Goal: Check status: Check status

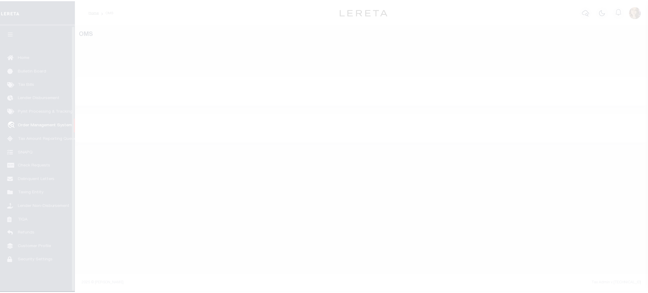
scroll to position [1, 0]
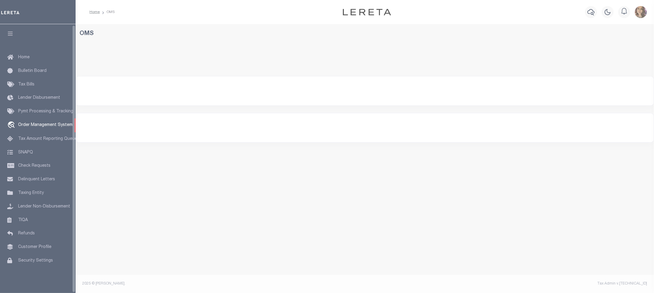
select select "200"
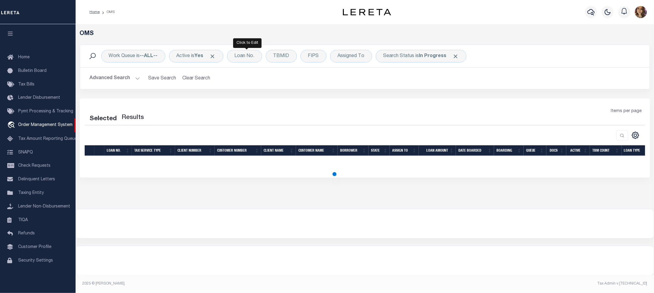
click at [245, 58] on div "Loan No." at bounding box center [244, 56] width 35 height 13
select select "200"
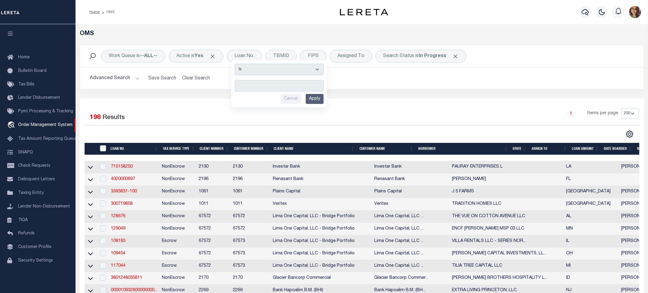
click at [459, 54] on span "Click to Remove" at bounding box center [455, 56] width 6 height 6
click at [274, 86] on input "text" at bounding box center [279, 85] width 89 height 11
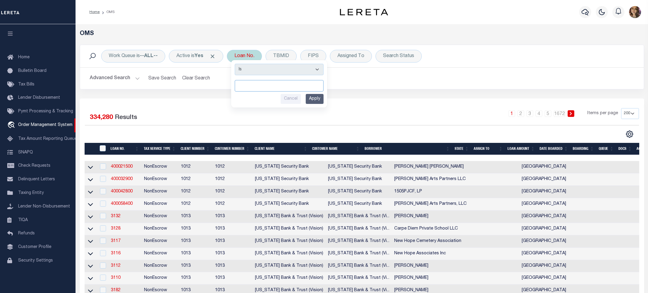
paste input "341251"
type input "341251"
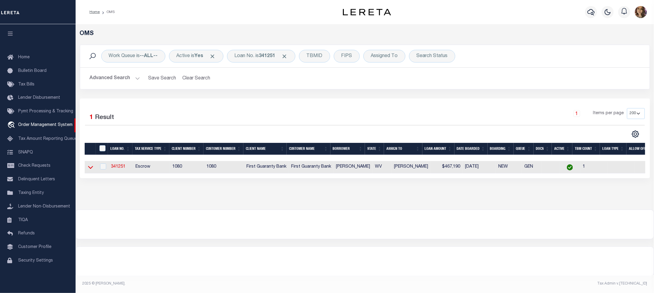
click at [89, 166] on icon at bounding box center [90, 167] width 5 height 6
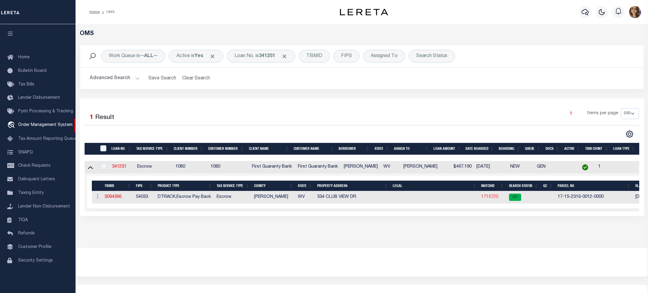
click at [490, 198] on link "1715720" at bounding box center [489, 197] width 17 height 4
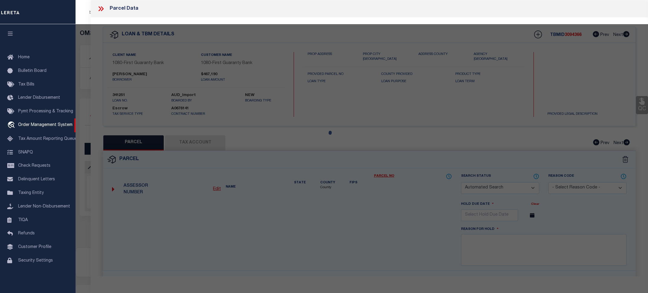
checkbox input "false"
select select "CP"
type input "GREGIS TIMOTHY F & RACHEL A"
select select
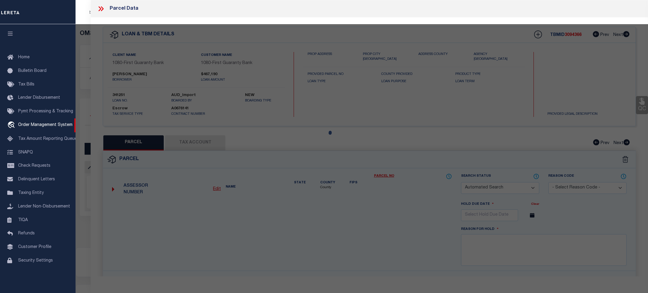
type input "334 CLUB VIEW DR"
checkbox input "false"
type input "BRIDGEPORT WV 26330"
type textarea "1 LOT PT 6 BRIDGEPORT"
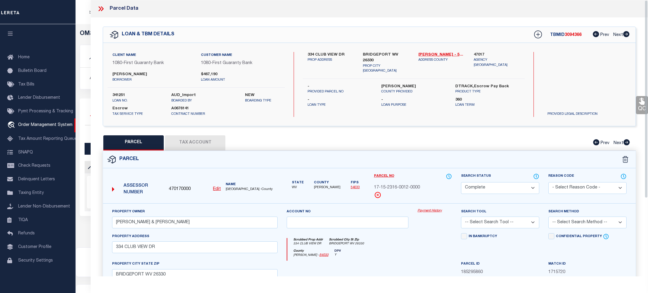
click at [430, 211] on link "Payment History" at bounding box center [435, 211] width 34 height 5
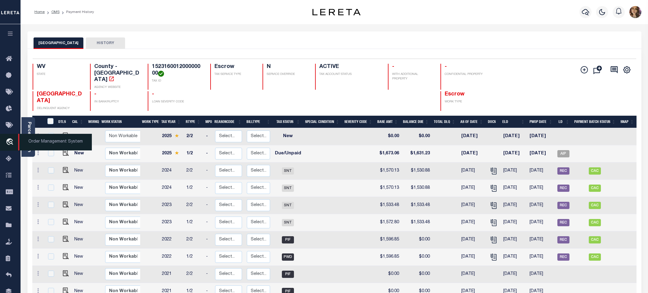
click at [38, 142] on span "Order Management System" at bounding box center [55, 142] width 74 height 17
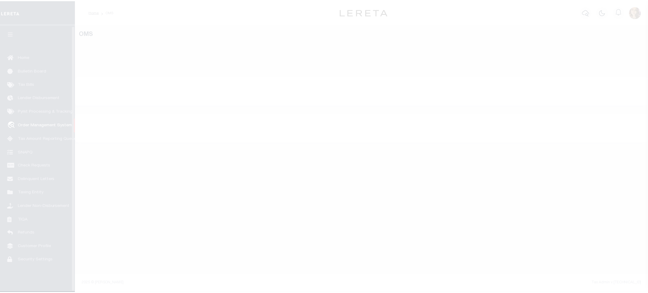
scroll to position [1, 0]
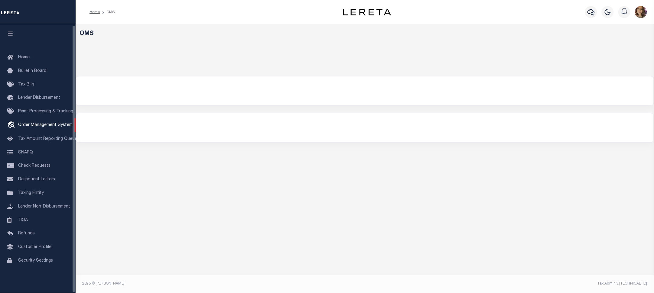
select select "200"
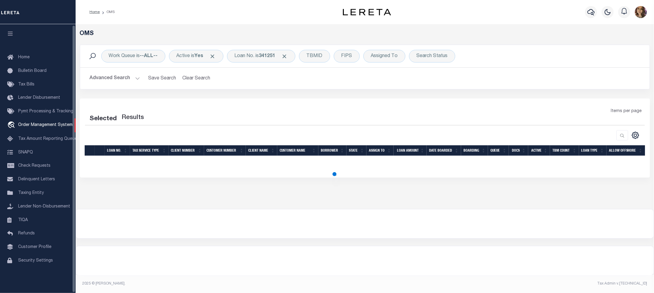
select select "200"
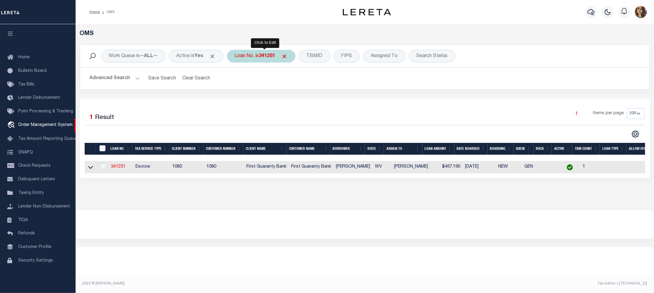
click at [248, 52] on div "Loan No. is 341251" at bounding box center [261, 56] width 68 height 13
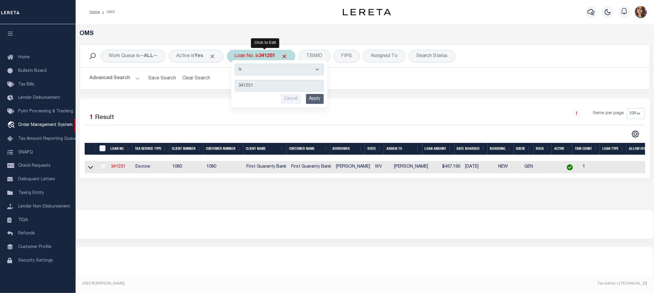
type input "10022259"
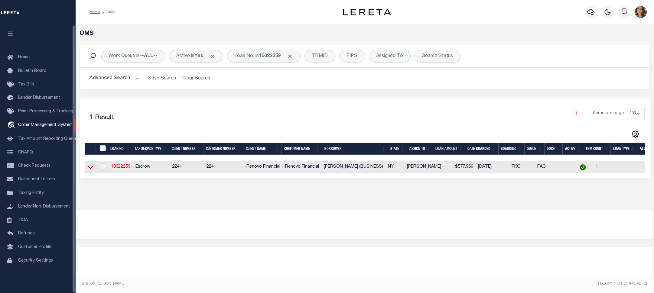
click at [88, 167] on icon at bounding box center [90, 167] width 5 height 6
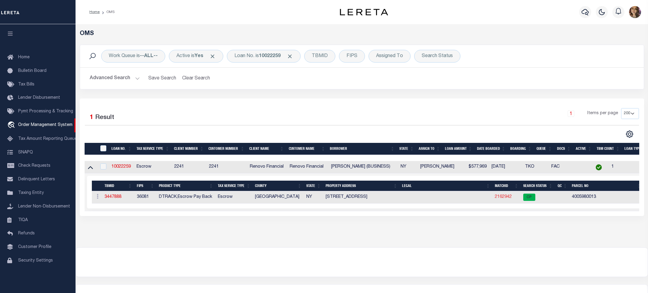
click at [509, 199] on link "2162942" at bounding box center [503, 197] width 17 height 4
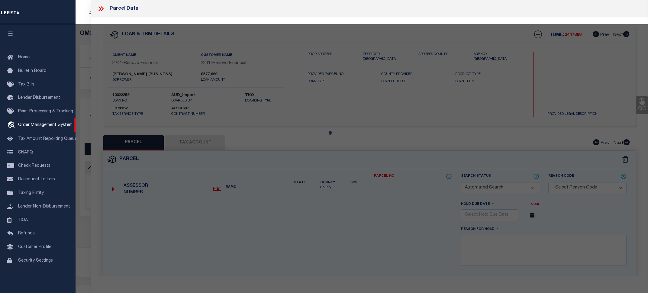
checkbox input "false"
select select "CP"
type input "MARIN, SEGUNDO TEOFILO FIGUEROA"
select select "AGW"
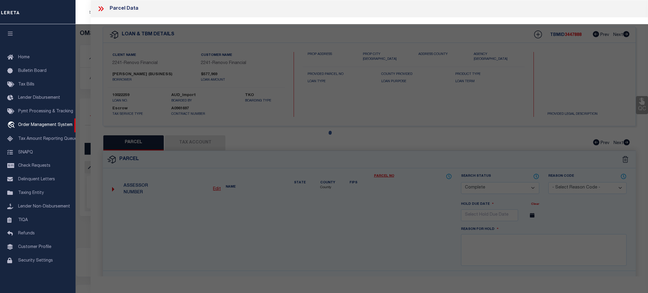
select select
type input "26 -51 30 STREET"
checkbox input "false"
type input "Astoria, NY 11102"
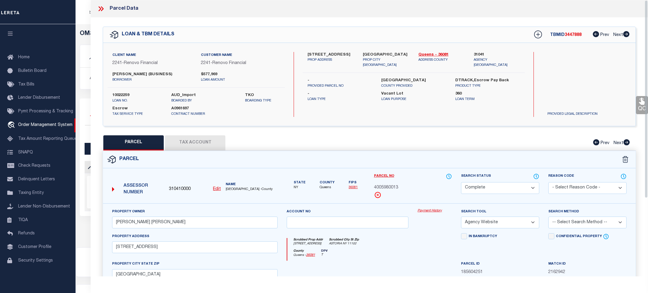
click at [433, 212] on link "Payment History" at bounding box center [435, 211] width 34 height 5
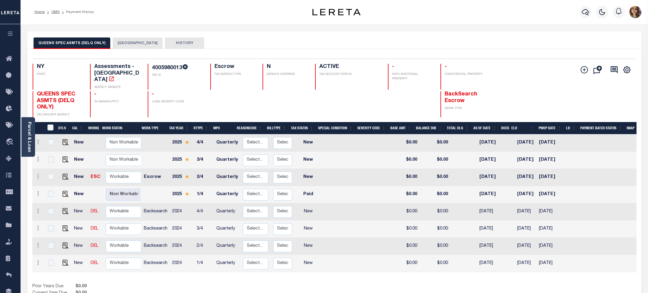
click at [131, 40] on button "QUEENS CITY" at bounding box center [138, 42] width 50 height 11
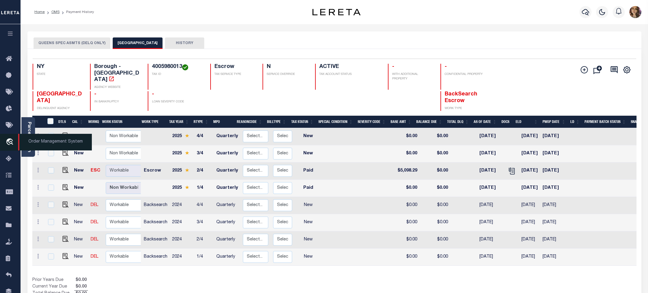
click at [45, 141] on span "Order Management System" at bounding box center [55, 142] width 74 height 17
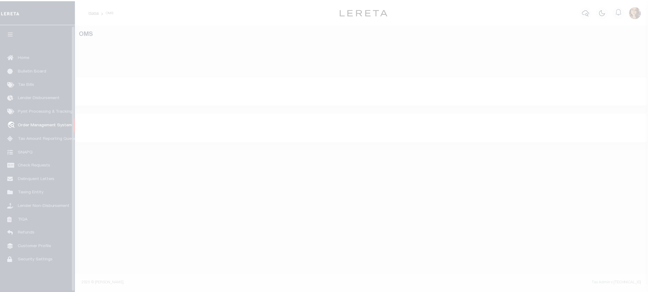
scroll to position [1, 0]
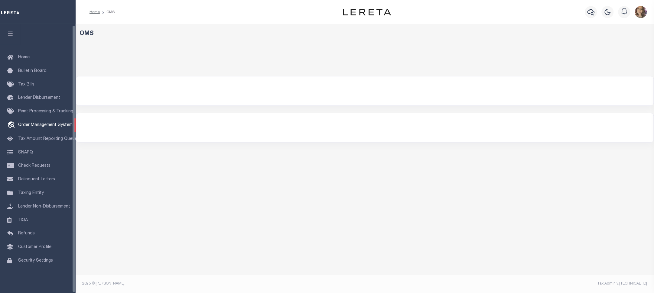
select select "200"
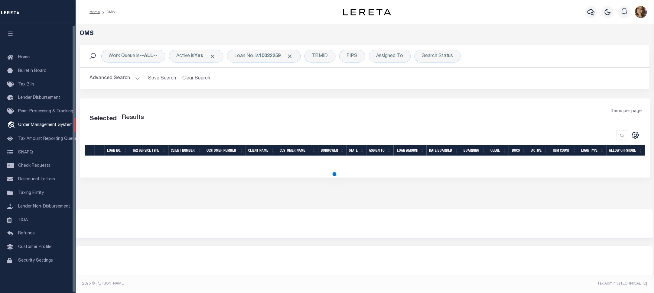
select select "200"
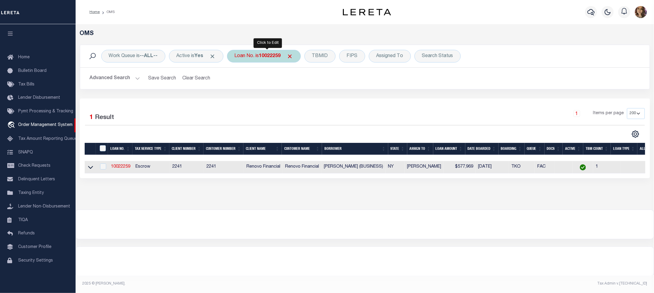
click at [258, 53] on div "Loan No. is 10022259" at bounding box center [264, 56] width 74 height 13
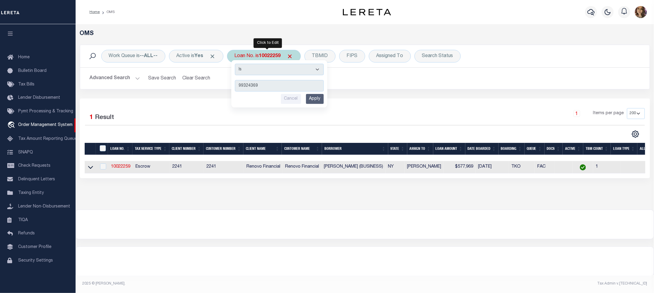
type input "993243691"
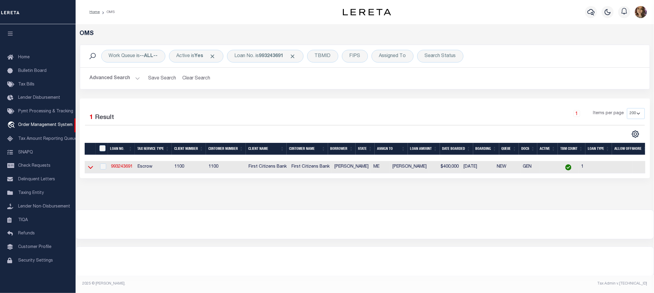
click at [90, 169] on icon at bounding box center [90, 167] width 5 height 3
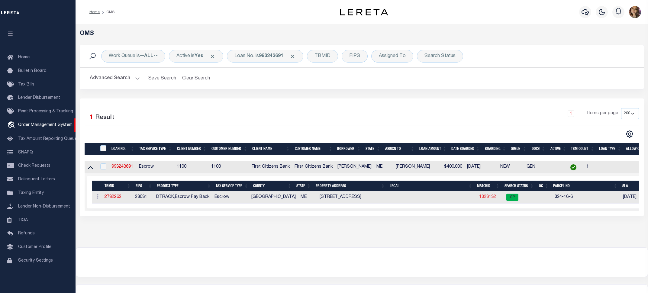
click at [487, 198] on link "1323132" at bounding box center [487, 197] width 17 height 4
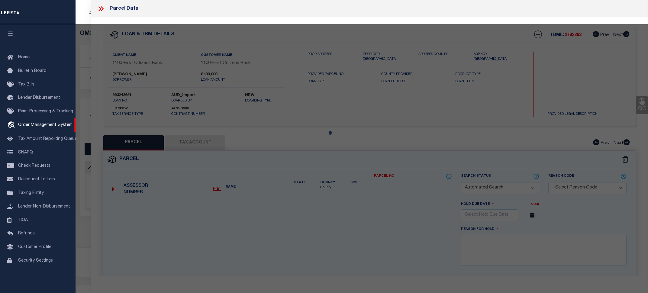
checkbox input "false"
select select "CP"
type input "GREG HILL"
select select
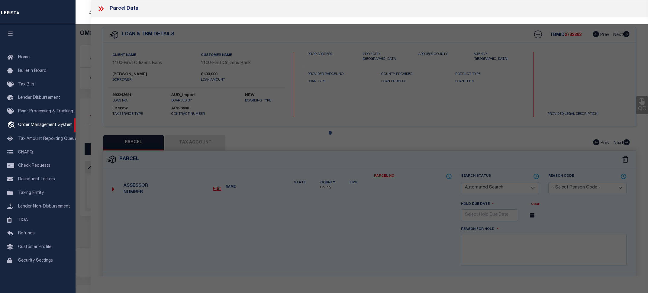
type input "8 TEMPLE AVENUE"
checkbox input "false"
type input "OLD ORCHARD BEACH ME 04064"
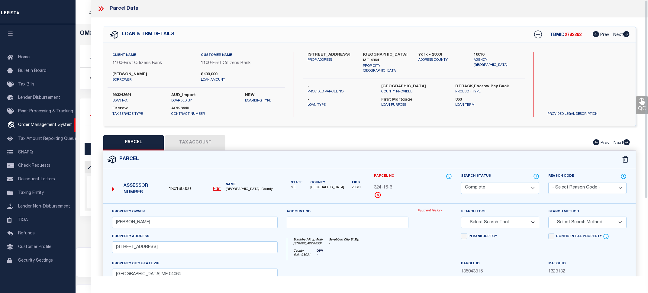
click at [435, 211] on link "Payment History" at bounding box center [435, 211] width 34 height 5
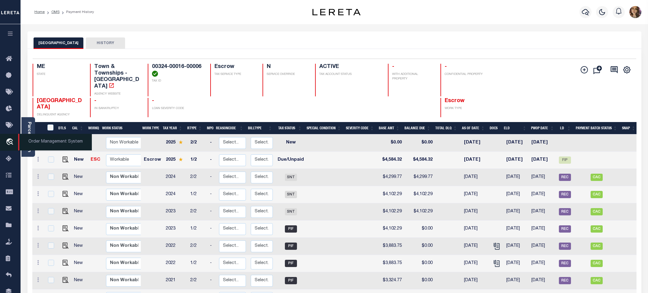
click at [44, 144] on span "Order Management System" at bounding box center [55, 142] width 74 height 17
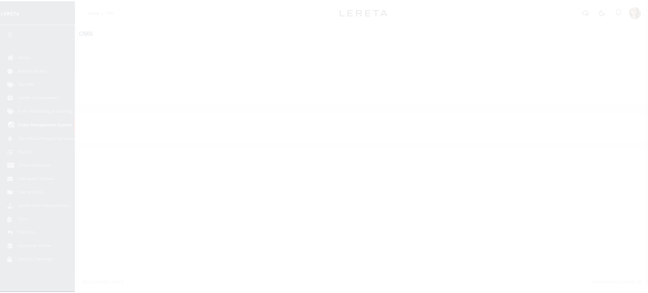
scroll to position [1, 0]
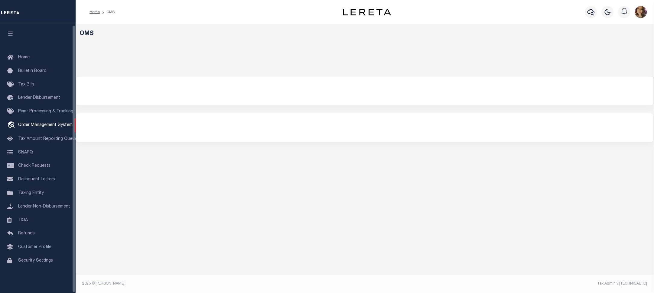
select select "200"
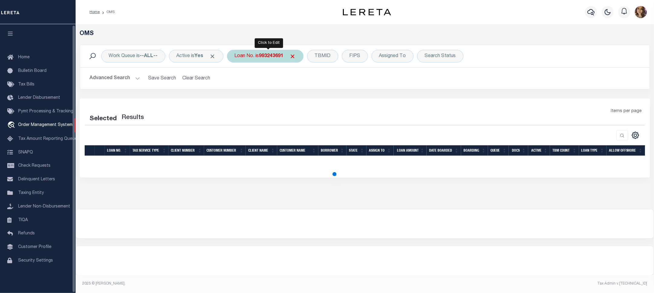
select select "200"
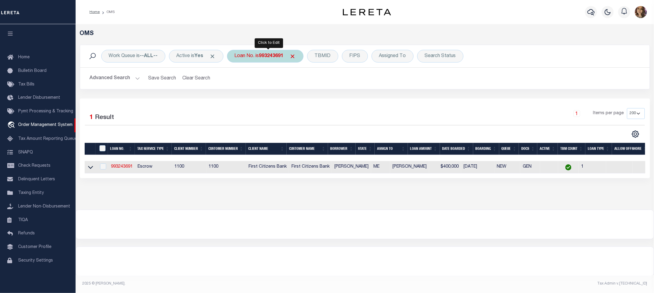
click at [255, 58] on div "Loan No. is 993243691" at bounding box center [265, 56] width 76 height 13
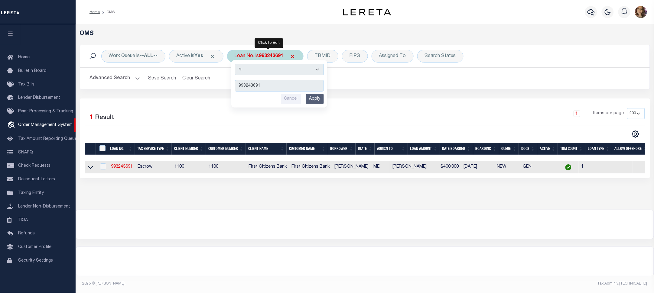
type input "10011406"
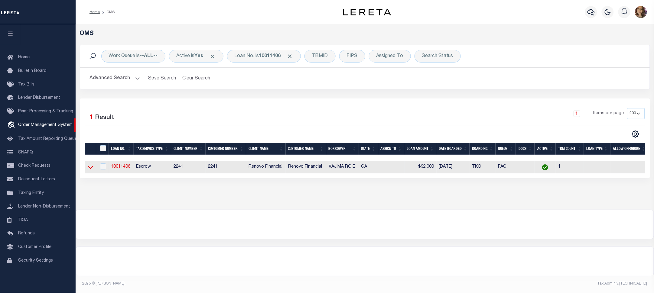
click at [91, 170] on icon at bounding box center [90, 167] width 5 height 6
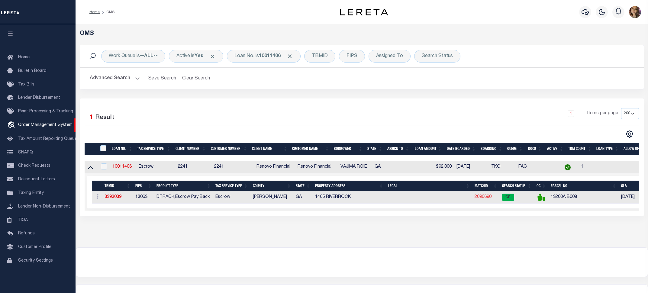
click at [484, 199] on link "2090690" at bounding box center [483, 197] width 17 height 4
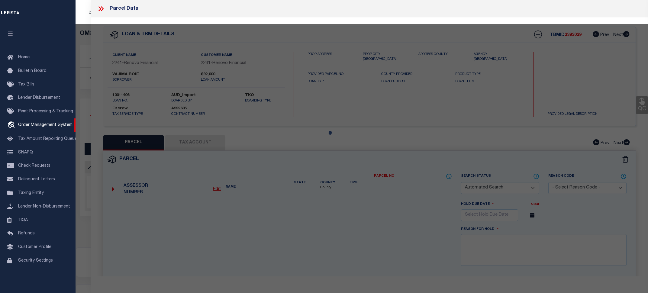
checkbox input "false"
select select "CP"
type input "BEL GROUP 1 LLC"
select select "AGW"
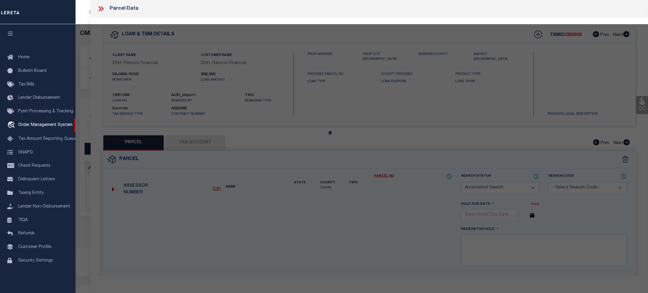
select select
type input "1465 RIVERROCK"
checkbox input "false"
type input "RIVERDALE GA 30296"
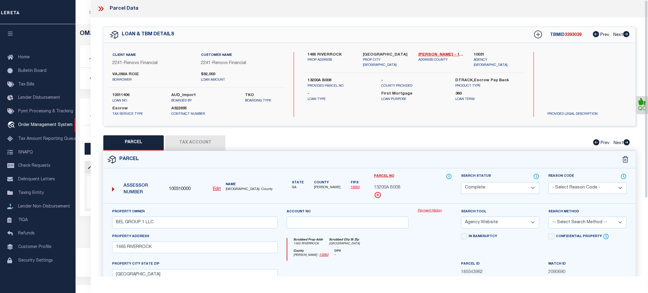
click at [437, 211] on link "Payment History" at bounding box center [435, 211] width 34 height 5
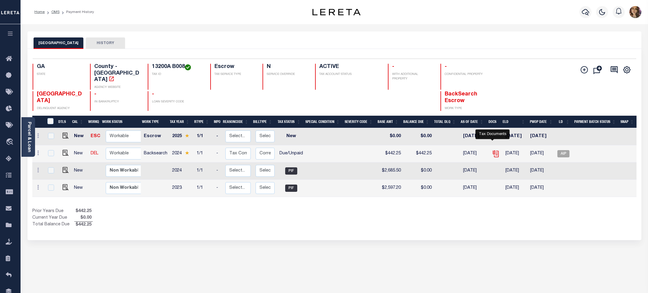
click at [492, 150] on icon "" at bounding box center [496, 154] width 8 height 8
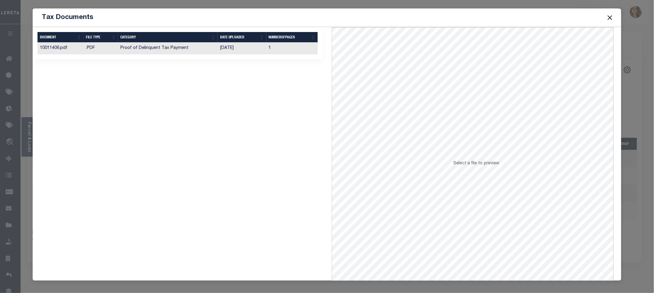
click at [204, 48] on td "Proof of Delinquent Tax Payment" at bounding box center [168, 49] width 100 height 12
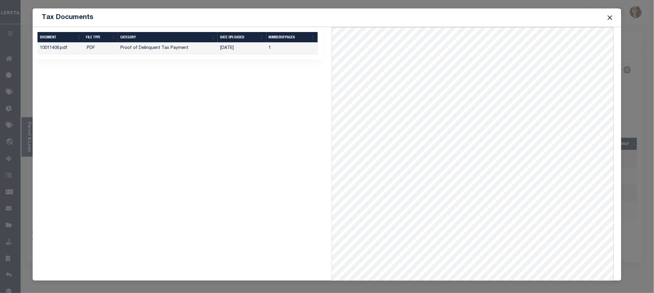
click at [611, 19] on button "Close" at bounding box center [610, 18] width 8 height 8
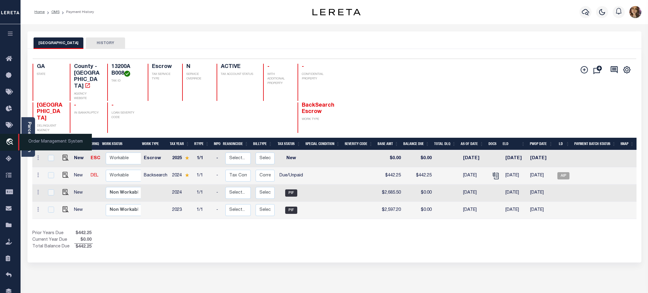
click at [52, 146] on span "Order Management System" at bounding box center [55, 142] width 74 height 17
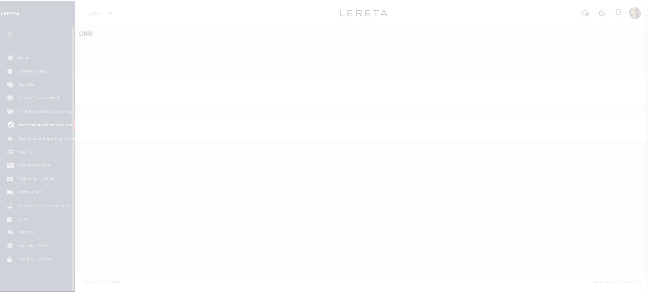
scroll to position [1, 0]
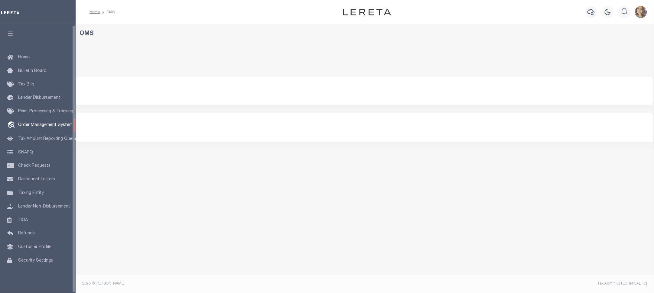
select select "200"
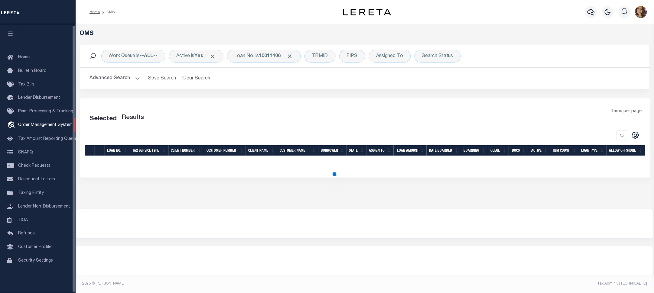
select select "200"
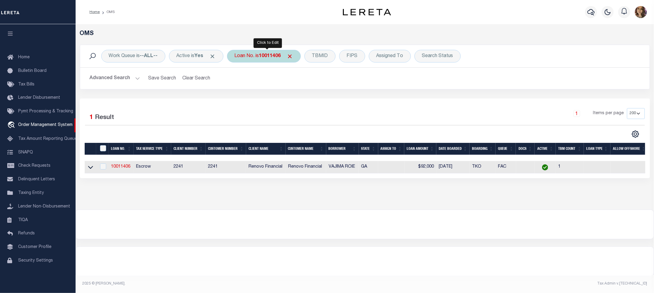
click at [253, 54] on div "Loan No. is 10011406" at bounding box center [264, 56] width 74 height 13
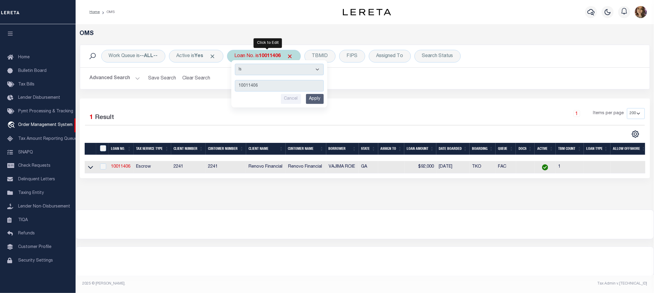
type input "7318070890-00001"
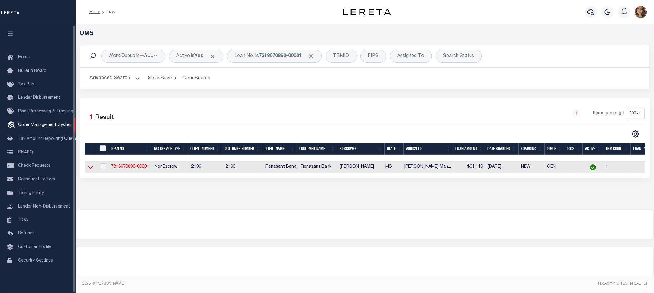
click at [88, 168] on icon at bounding box center [90, 167] width 5 height 6
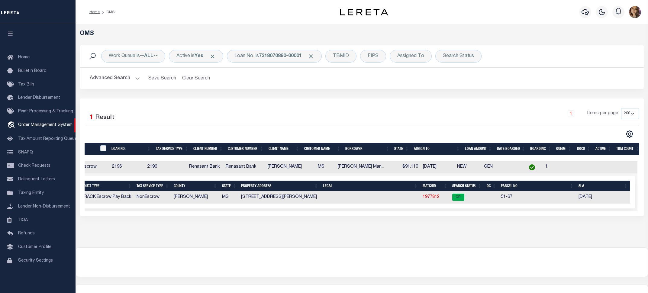
scroll to position [0, 82]
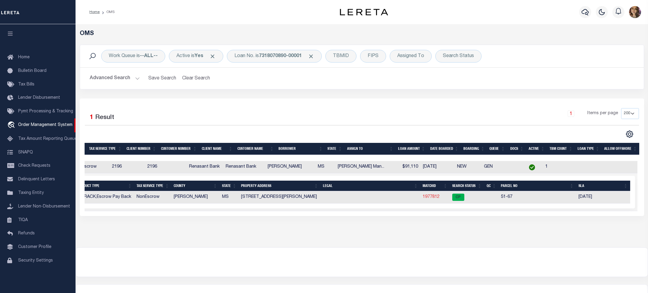
click at [431, 198] on link "1977812" at bounding box center [431, 197] width 17 height 4
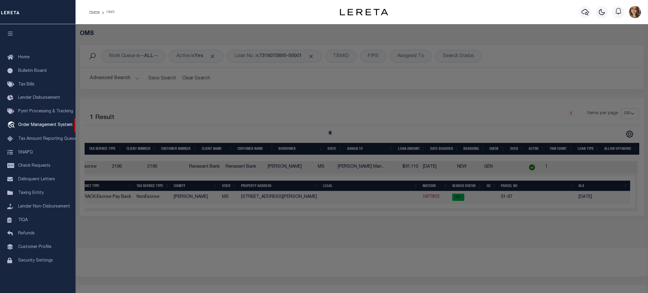
checkbox input "false"
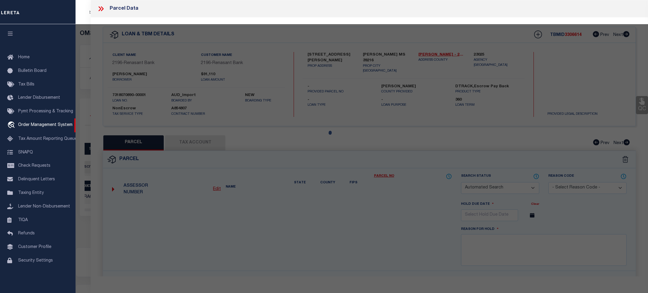
select select "CP"
type input "CALLOWAY ROBERT A"
select select "AGW"
select select "ADD"
type input "[STREET_ADDRESS][PERSON_NAME]"
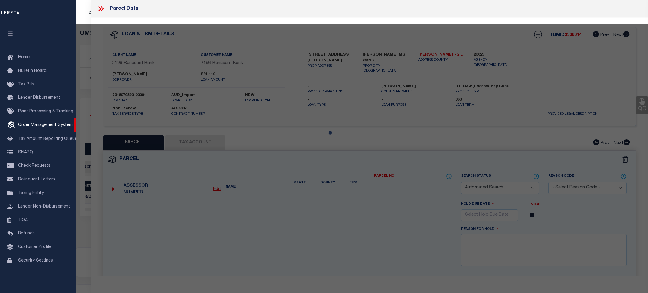
type input "[PERSON_NAME] MS 39216"
type textarea "acres_gis 0.14"
type textarea "9/2/25 update tax ID from 51-67 to 00510067000."
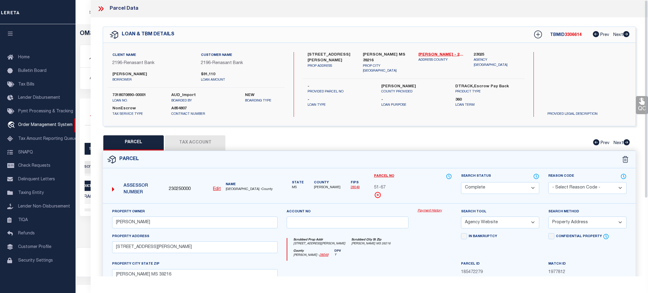
click at [428, 211] on link "Payment History" at bounding box center [435, 211] width 34 height 5
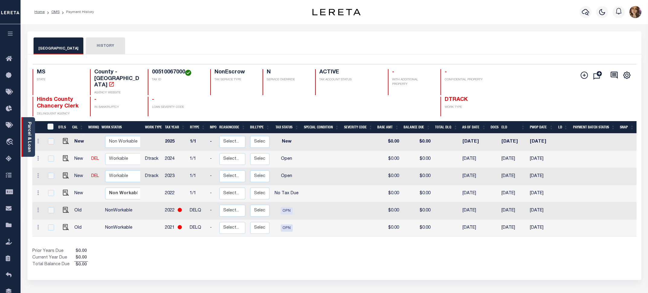
click at [28, 137] on link "Parcel & Loan" at bounding box center [29, 137] width 4 height 31
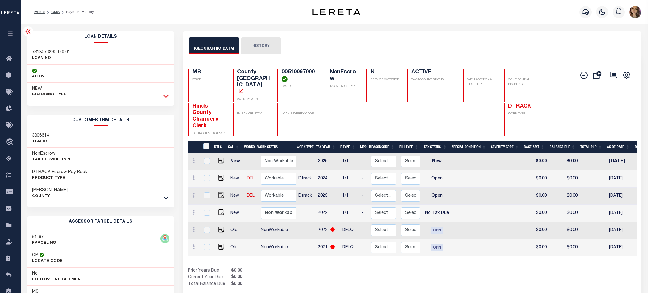
click at [166, 96] on icon at bounding box center [166, 96] width 5 height 6
